Goal: Task Accomplishment & Management: Use online tool/utility

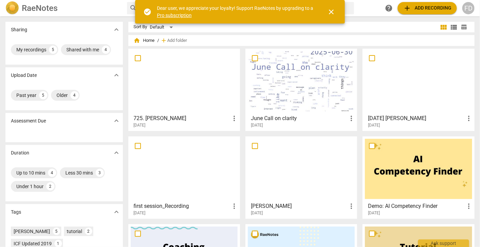
click at [252, 146] on input "checkbox" at bounding box center [255, 146] width 14 height 8
checkbox input "false"
click at [368, 57] on input "checkbox" at bounding box center [372, 58] width 14 height 8
checkbox input "false"
click at [136, 146] on input "checkbox" at bounding box center [138, 146] width 14 height 8
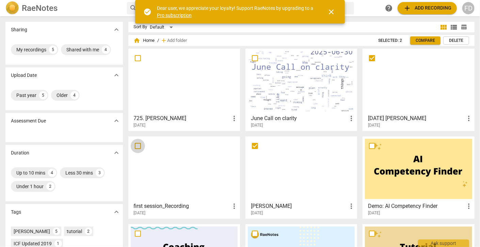
checkbox input "false"
click at [455, 39] on span "Delete" at bounding box center [456, 41] width 14 height 6
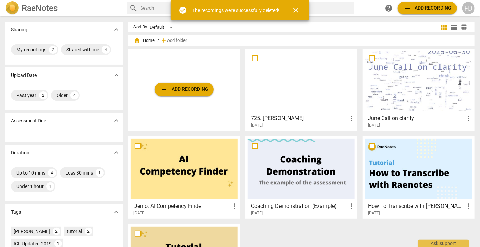
click at [185, 87] on span "add Add recording" at bounding box center [184, 89] width 48 height 8
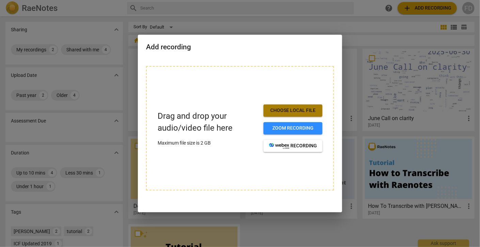
click at [289, 109] on span "Choose local file" at bounding box center [293, 110] width 48 height 7
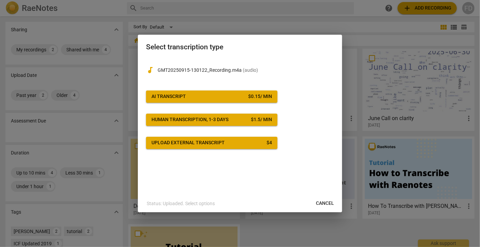
click at [226, 94] on span "AI Transcript $ 0.15 / min" at bounding box center [211, 96] width 120 height 7
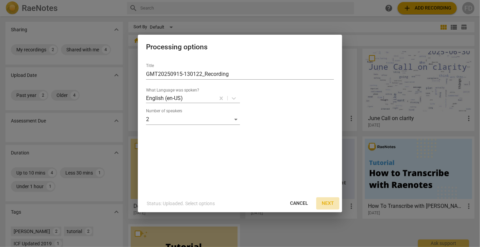
click at [330, 205] on span "Next" at bounding box center [328, 203] width 12 height 7
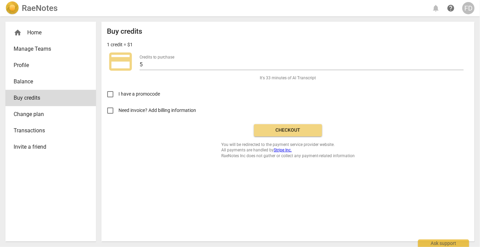
click at [299, 131] on span "Checkout" at bounding box center [287, 130] width 57 height 7
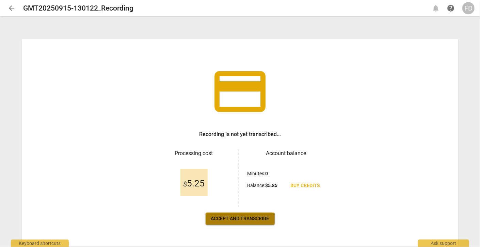
click at [243, 221] on span "Accept and transcribe" at bounding box center [240, 218] width 58 height 7
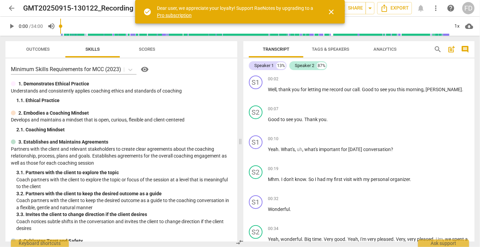
click at [336, 49] on span "Tags & Speakers" at bounding box center [330, 49] width 37 height 5
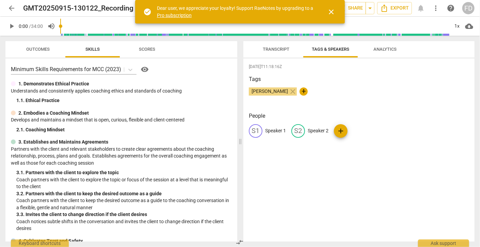
click at [272, 50] on span "Transcript" at bounding box center [276, 49] width 27 height 5
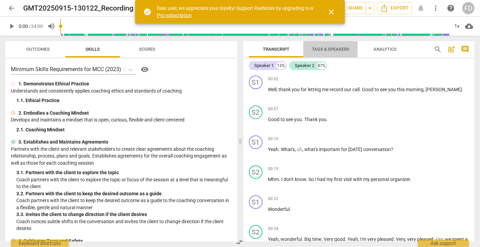
click at [334, 50] on span "Tags & Speakers" at bounding box center [330, 49] width 37 height 5
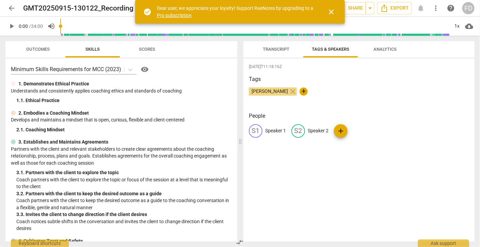
click at [274, 130] on p "Speaker 1" at bounding box center [275, 130] width 21 height 7
type input "Freddi"
click at [361, 132] on p "Speaker 2" at bounding box center [362, 130] width 21 height 7
type input "[PERSON_NAME]"
click at [383, 177] on div "2025-09-16T11:18:16Z Tags Freddi Donner close + People FR Freddi edit Dana dele…" at bounding box center [358, 150] width 231 height 183
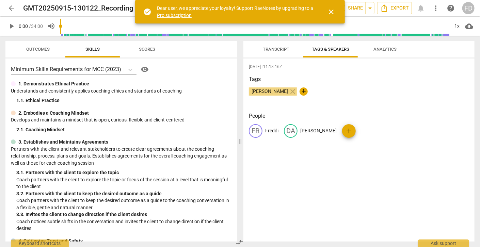
click at [383, 49] on span "Analytics" at bounding box center [384, 49] width 23 height 5
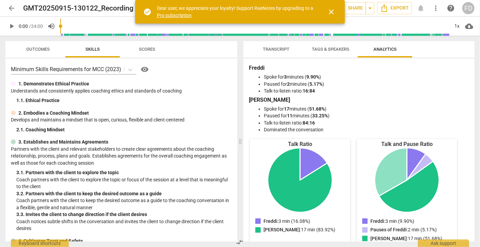
click at [275, 48] on span "Transcript" at bounding box center [276, 49] width 27 height 5
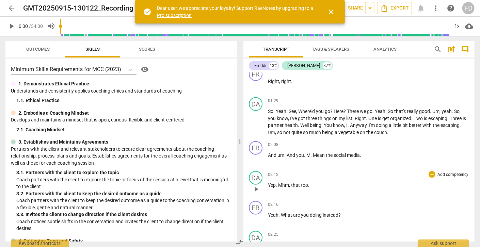
scroll to position [374, 0]
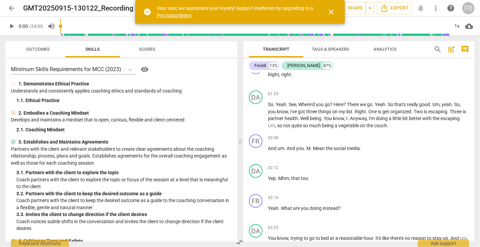
click at [332, 11] on span "close" at bounding box center [331, 12] width 8 height 8
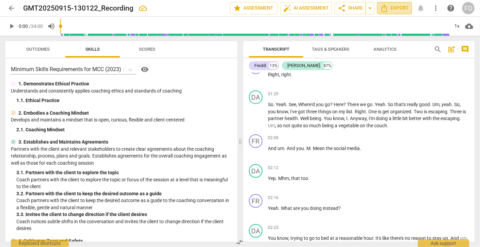
click at [395, 9] on span "Export" at bounding box center [394, 8] width 29 height 8
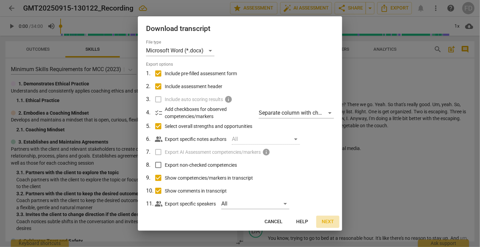
click at [329, 218] on button "Next" at bounding box center [327, 222] width 23 height 12
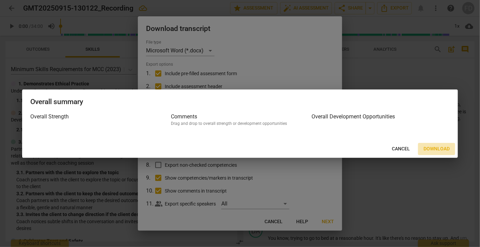
click at [447, 147] on span "Download" at bounding box center [436, 149] width 26 height 7
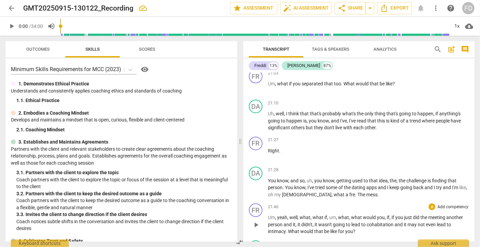
scroll to position [2723, 0]
